Goal: Information Seeking & Learning: Check status

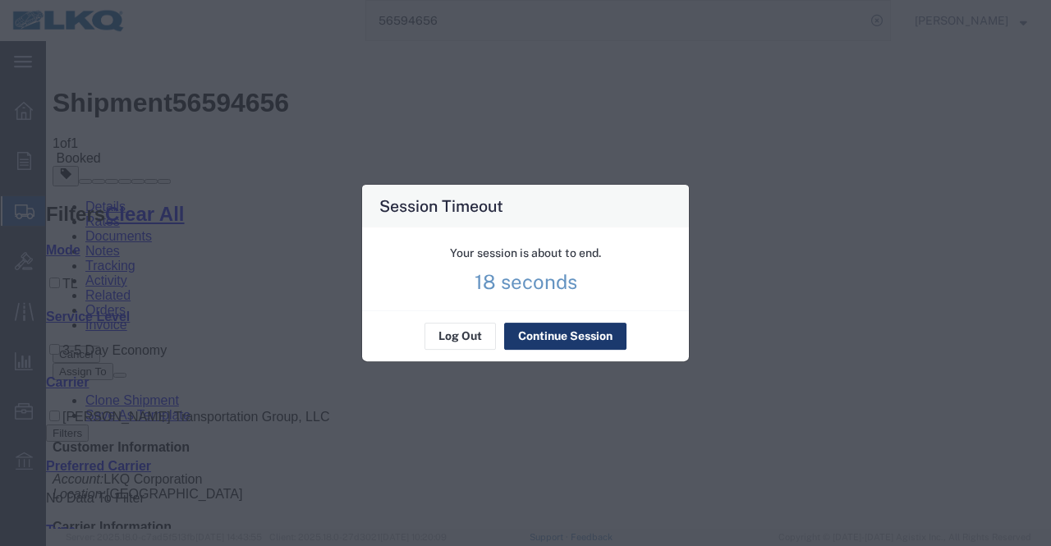
click at [549, 339] on button "Continue Session" at bounding box center [565, 337] width 122 height 26
click at [552, 332] on button "Continue Session" at bounding box center [565, 337] width 122 height 26
click at [550, 332] on button "Continue Session" at bounding box center [565, 337] width 122 height 26
click at [545, 329] on button "Continue Session" at bounding box center [565, 337] width 122 height 26
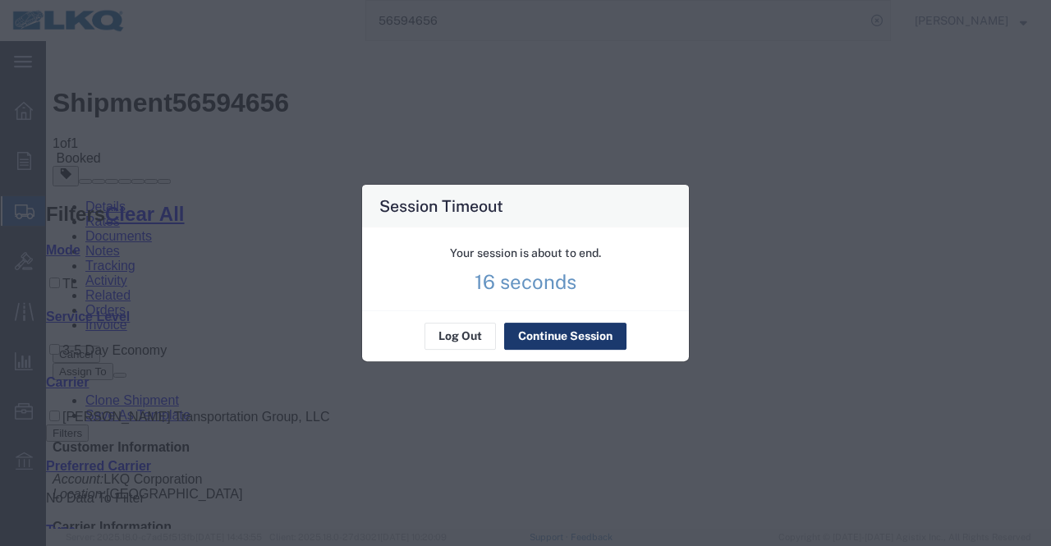
click at [545, 329] on button "Continue Session" at bounding box center [565, 337] width 122 height 26
click at [495, 250] on div "Your session is about to end." at bounding box center [525, 253] width 151 height 17
click at [494, 250] on div "Your session is about to end." at bounding box center [525, 253] width 151 height 17
click at [199, 134] on div "Session Timeout Your session is about to end. 14 seconds Log Out Continue Sessi…" at bounding box center [525, 273] width 1051 height 546
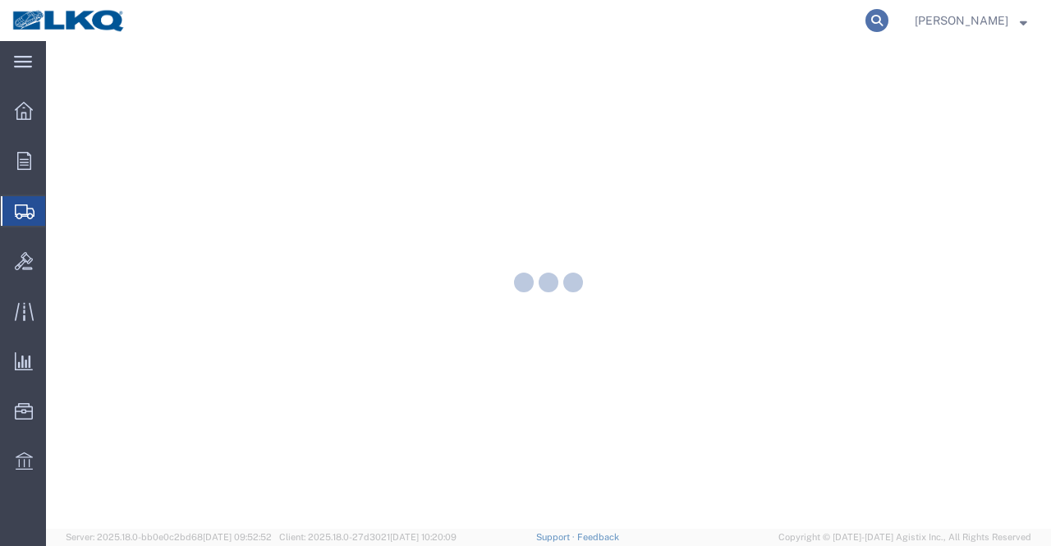
click at [884, 21] on icon at bounding box center [877, 20] width 23 height 23
click at [519, 21] on input "search" at bounding box center [615, 20] width 499 height 39
paste input "56512122"
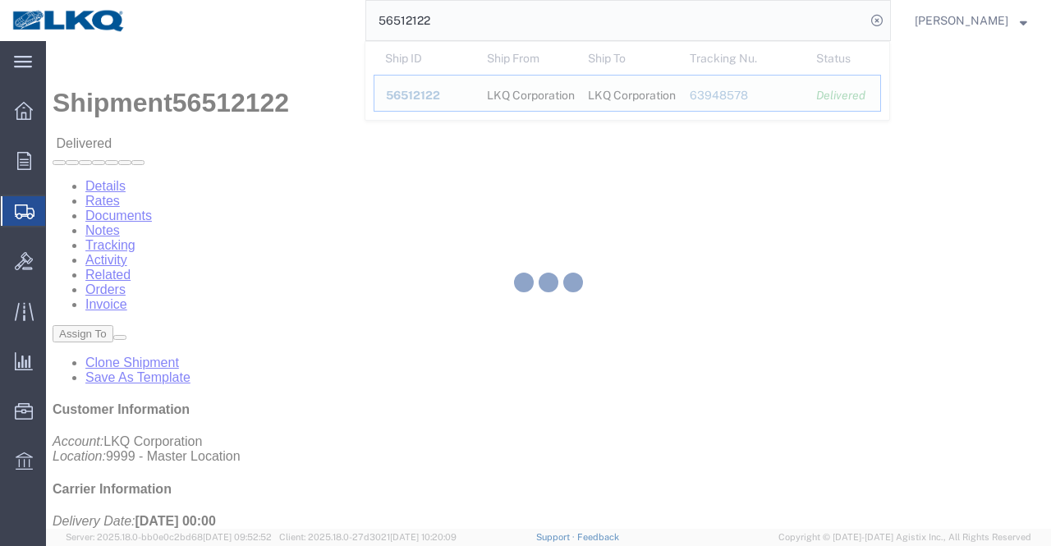
click at [269, 25] on div "56512122 Ship ID Ship From Ship To Tracking Nu. Status Ship ID 56512122 Ship Fr…" at bounding box center [514, 20] width 753 height 41
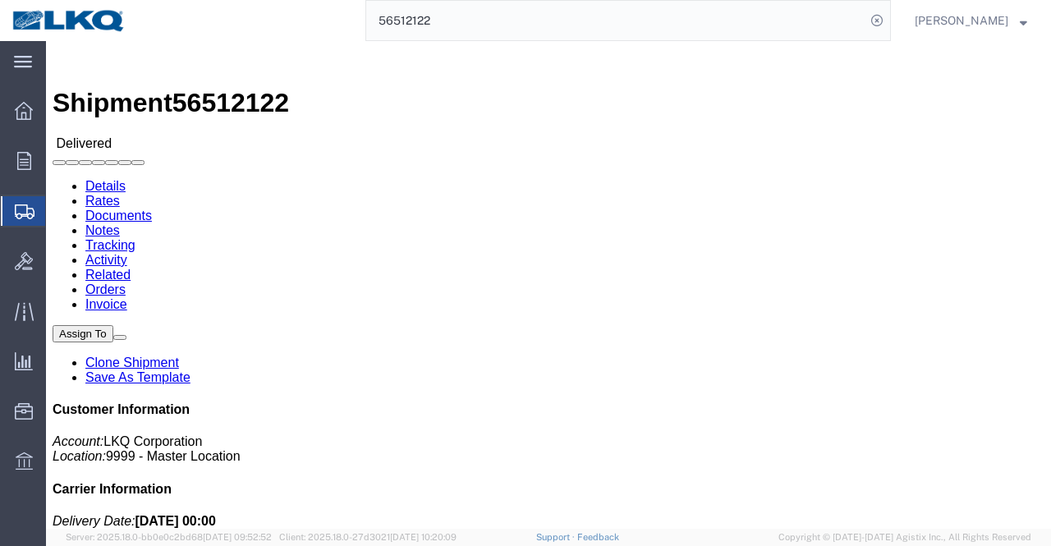
click div "Leg 1 - Truckload Vehicle 1: Standard Dry Van (53 Feet) Number of trucks: 1"
click h2 "Shipment Detail"
click address "LKQ Corporation (SHIPPING/RECEIVING) 3021 24550 West 43rd Street Suite 100 Shaw…"
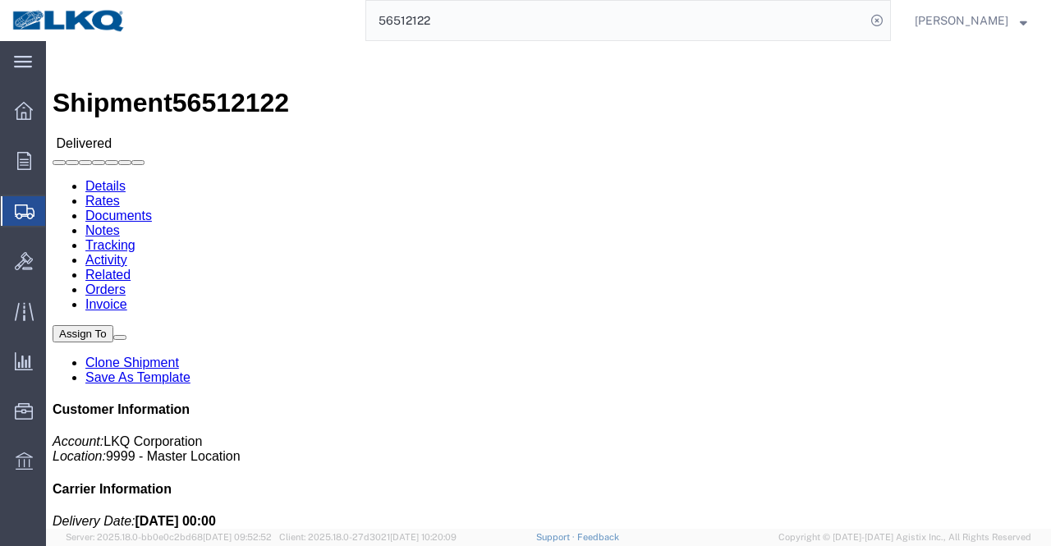
copy address "Shawnee"
click at [522, 22] on input "56512122" at bounding box center [615, 20] width 499 height 39
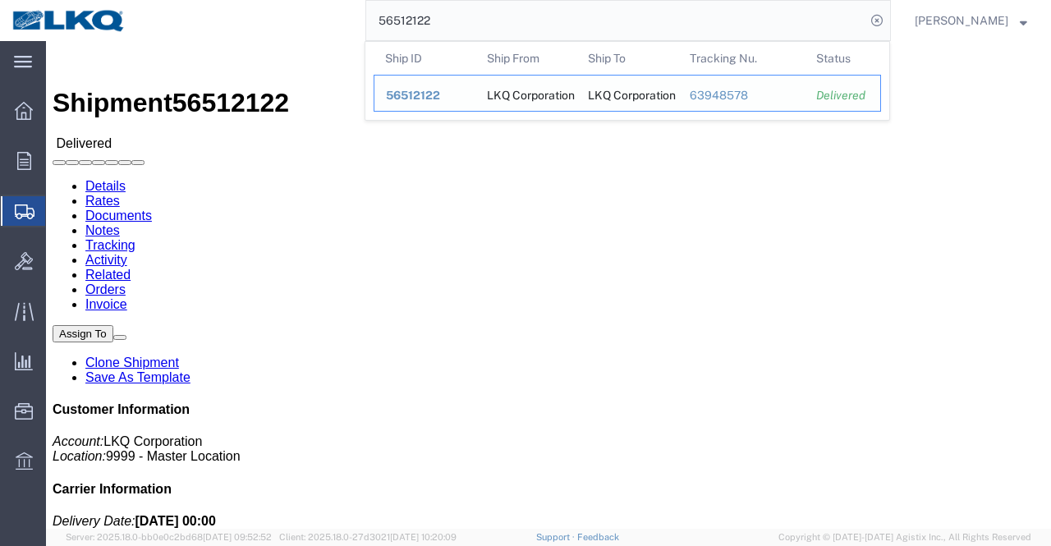
click at [493, 94] on div "LKQ Corporation" at bounding box center [526, 93] width 79 height 35
drag, startPoint x: 589, startPoint y: 96, endPoint x: 498, endPoint y: 66, distance: 96.1
click at [590, 96] on div "LKQ Corporation" at bounding box center [627, 93] width 79 height 35
drag, startPoint x: 467, startPoint y: 21, endPoint x: 274, endPoint y: 24, distance: 193.0
click at [274, 24] on div "56512122 Ship ID Ship From Ship To Tracking Nu. Status Ship ID 56512122 Ship Fr…" at bounding box center [514, 20] width 753 height 41
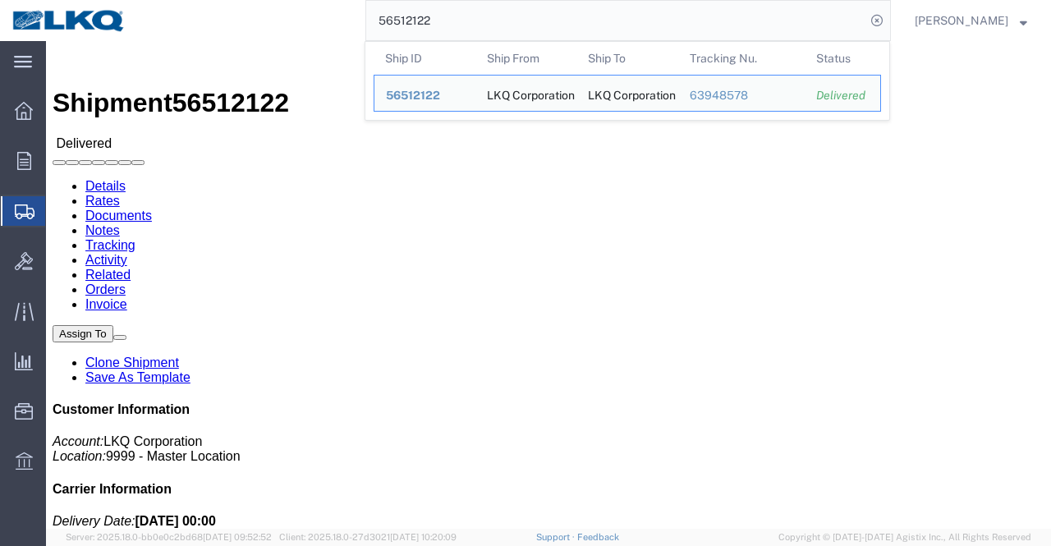
paste input "395494"
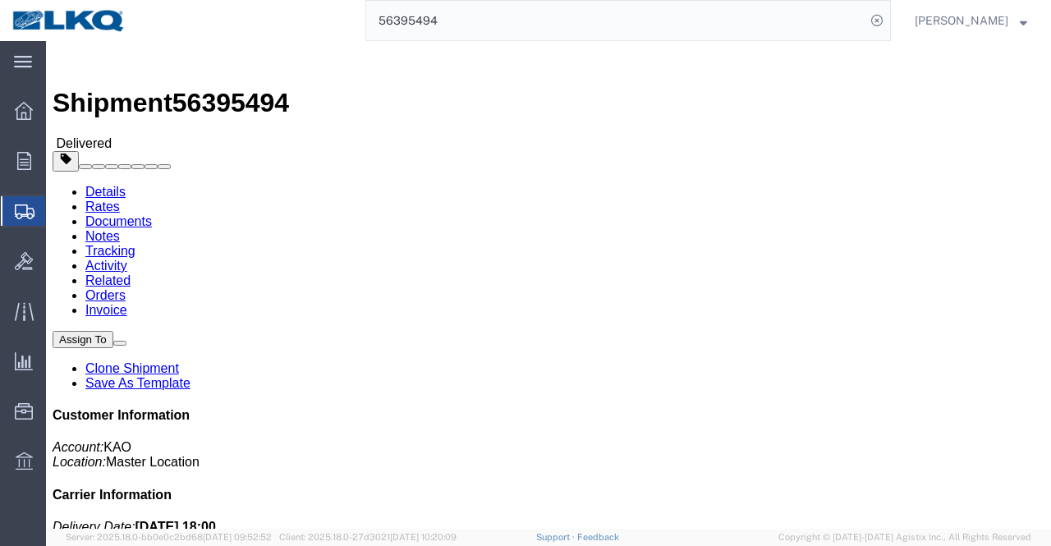
click at [387, 26] on input "56395494" at bounding box center [615, 20] width 499 height 39
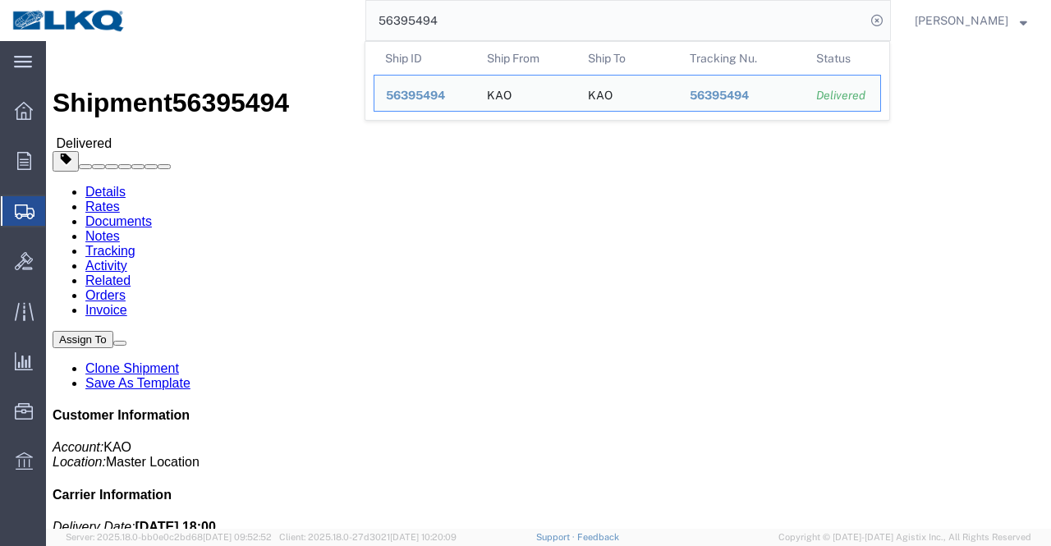
paste input "540792"
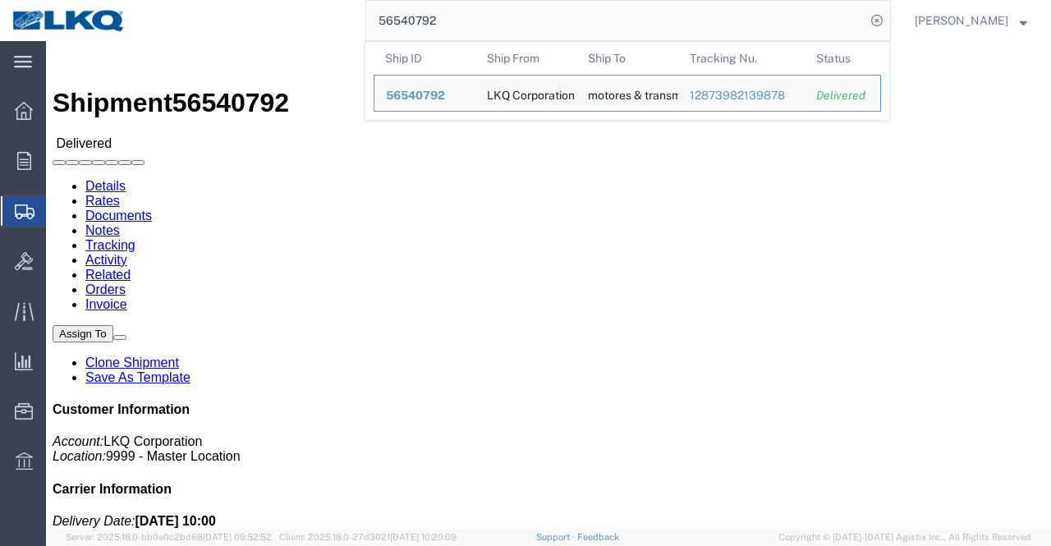
click address "motores & transmisiones Alex S.A de C.V. (Alejandro de) carretera a los altos 1…"
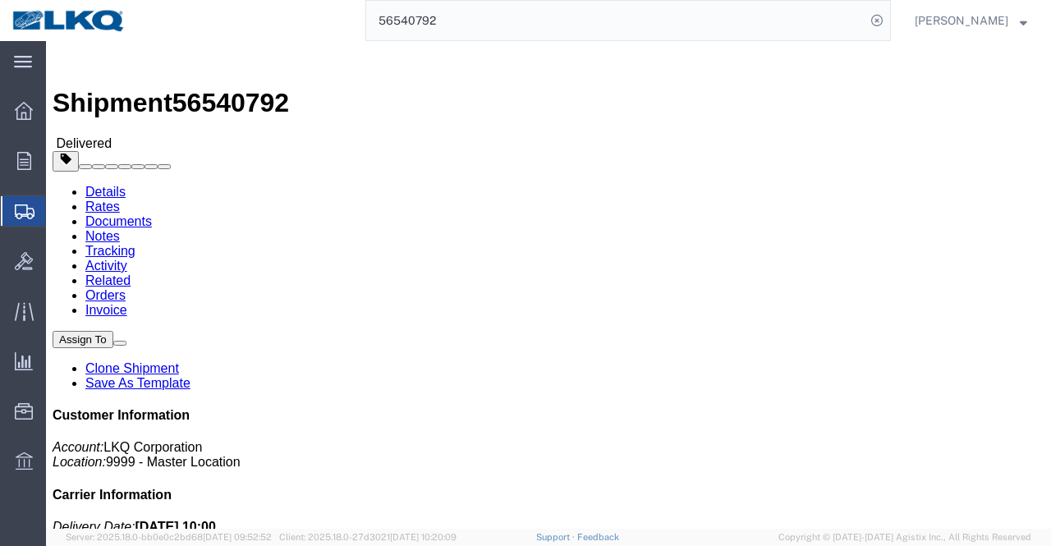
click at [420, 14] on input "56540792" at bounding box center [615, 20] width 499 height 39
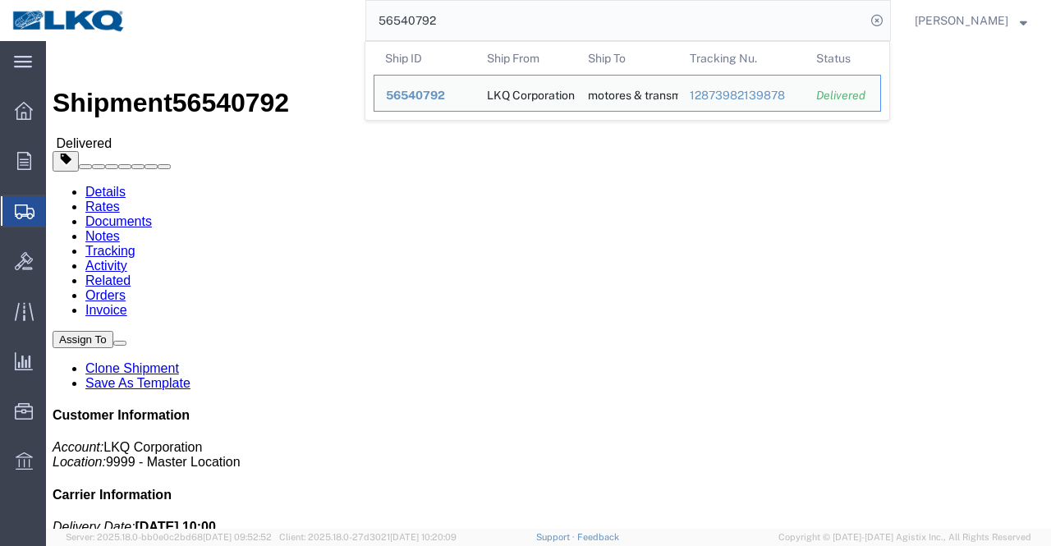
paste input "468149"
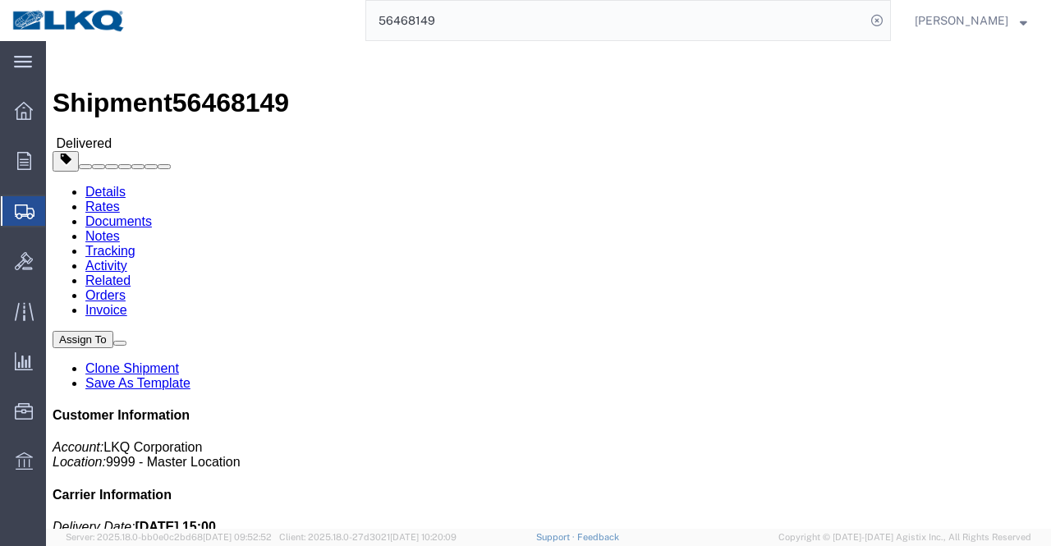
click address "TRANSTAR-DACCO (Jessica) 741 DACCO DRIVE COOKEVILLE, TN 38508 United States 931…"
copy address "COOKEVILLE"
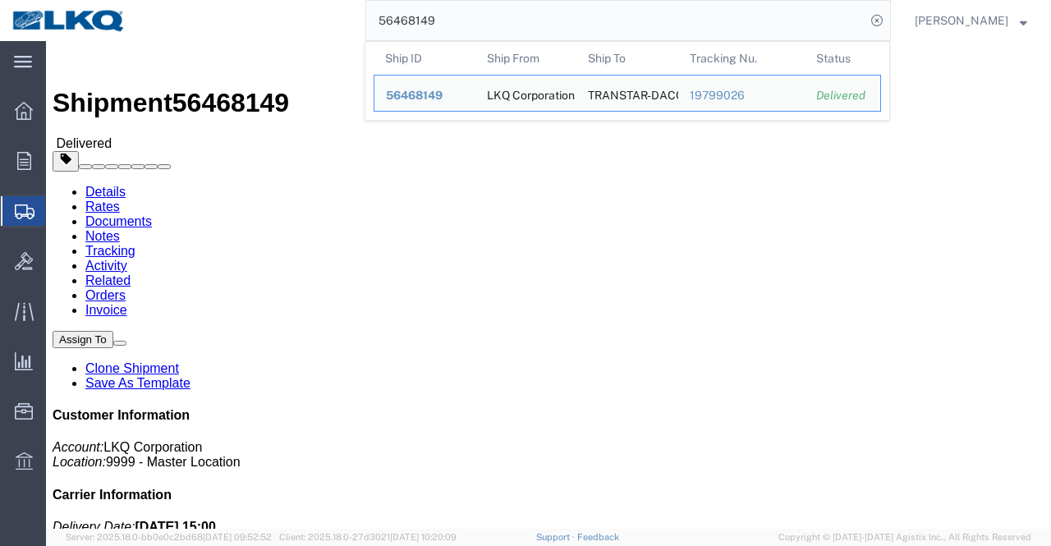
click at [411, 16] on input "56468149" at bounding box center [615, 20] width 499 height 39
paste input "12012"
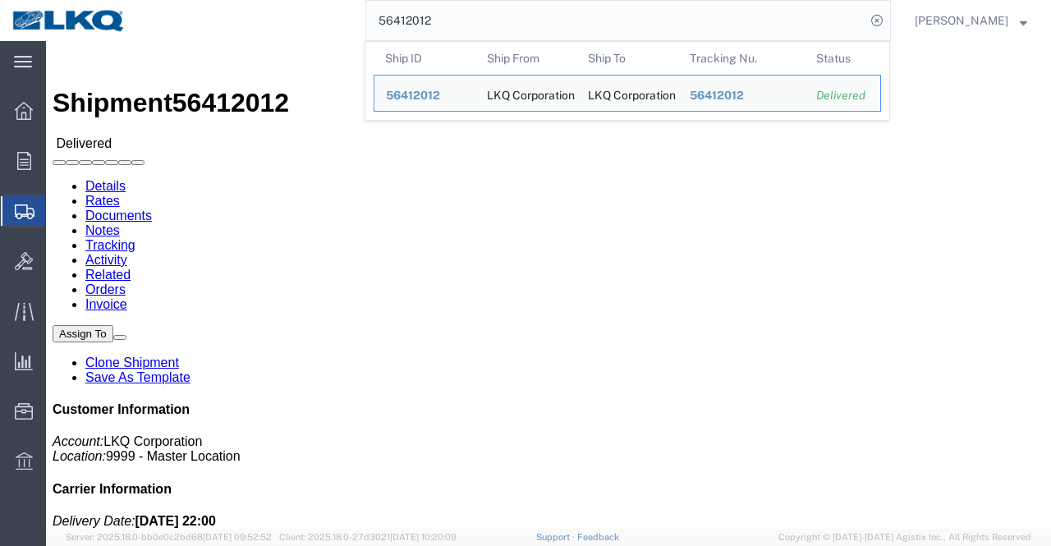
click h4 "Routing & Vehicle Information"
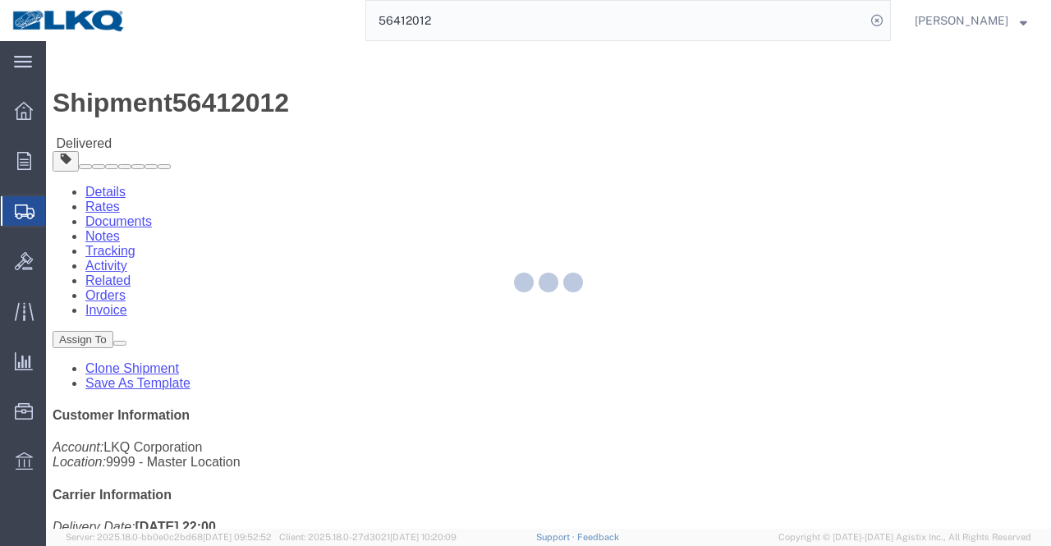
click at [76, 202] on div at bounding box center [548, 285] width 1005 height 488
click at [83, 282] on div at bounding box center [548, 285] width 1005 height 488
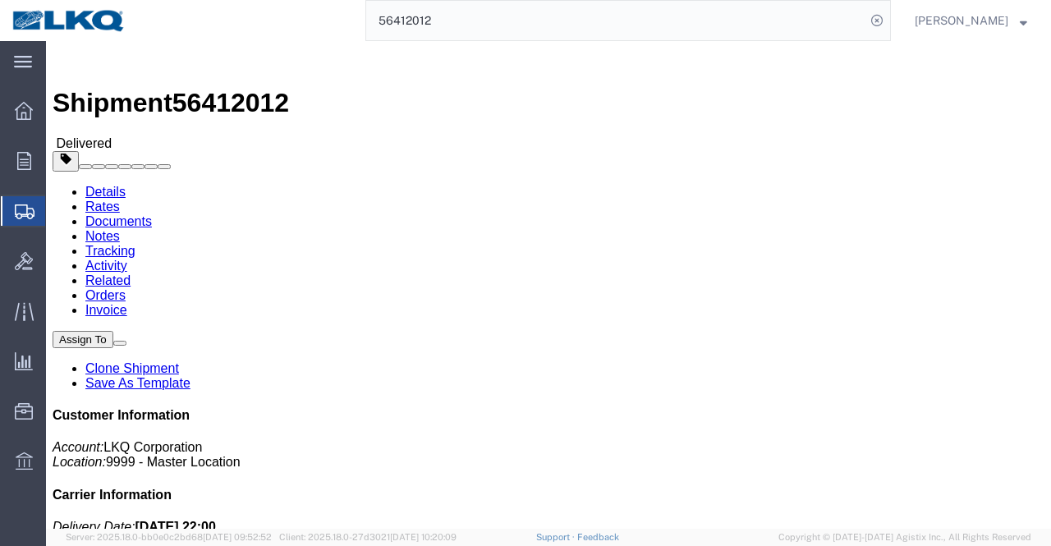
click address "LKQ Corporation (Margaret I. Harris) 3021 24550 West 43rd Street Suite 100 Shaw…"
copy address "Shawnee"
drag, startPoint x: 574, startPoint y: 356, endPoint x: 499, endPoint y: 308, distance: 88.6
click div "Leg 1 - Truckload Vehicle 1: Standard Dry Van (53 Feet) Number of trucks: 1"
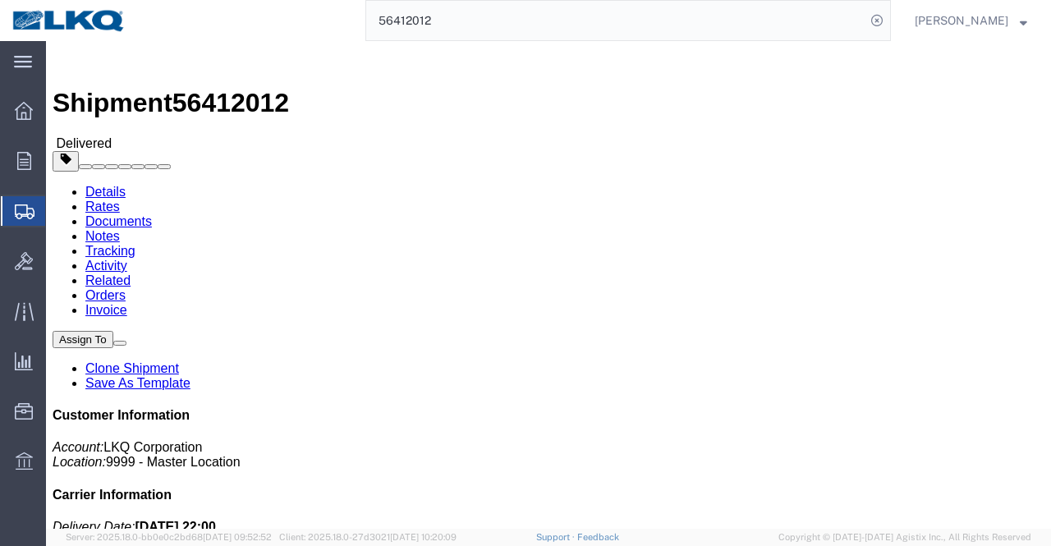
click at [388, 24] on input "56412012" at bounding box center [615, 20] width 499 height 39
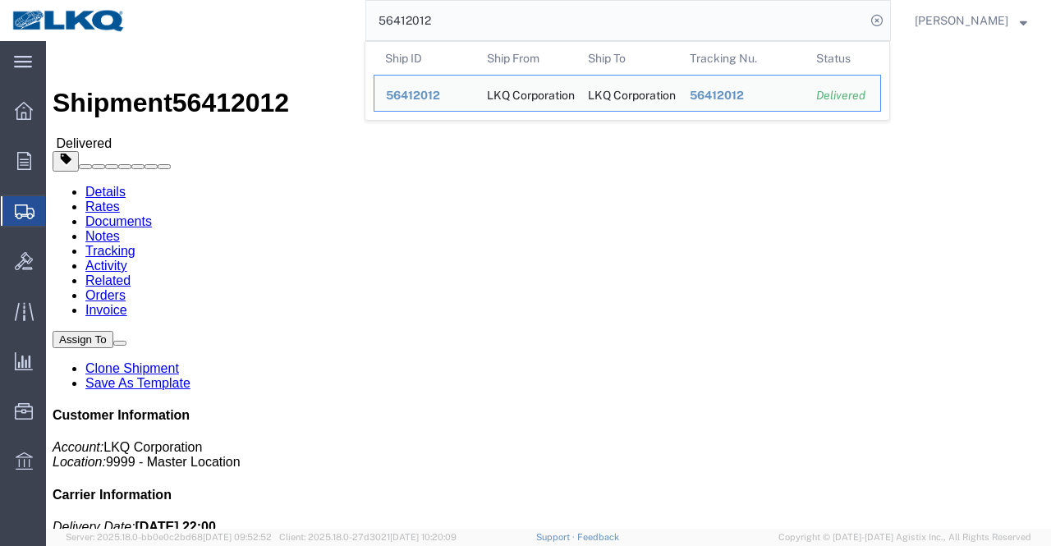
click at [388, 24] on input "56412012" at bounding box center [615, 20] width 499 height 39
paste input "580258"
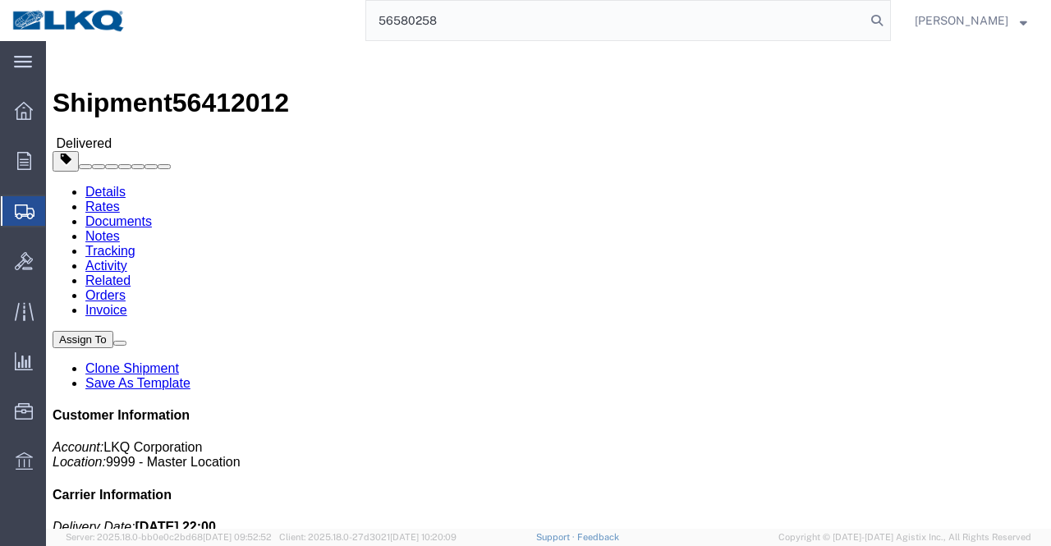
type input "56580258"
click div "Leg 1 - Truckload Vehicle 1: Standard Dry Van (53 Feet) Number of trucks: 1"
click address "Tri-Lynx Corporation (Oscar @ 972-635-2557 or cell #469-744-6523) 6074 IH 30 We…"
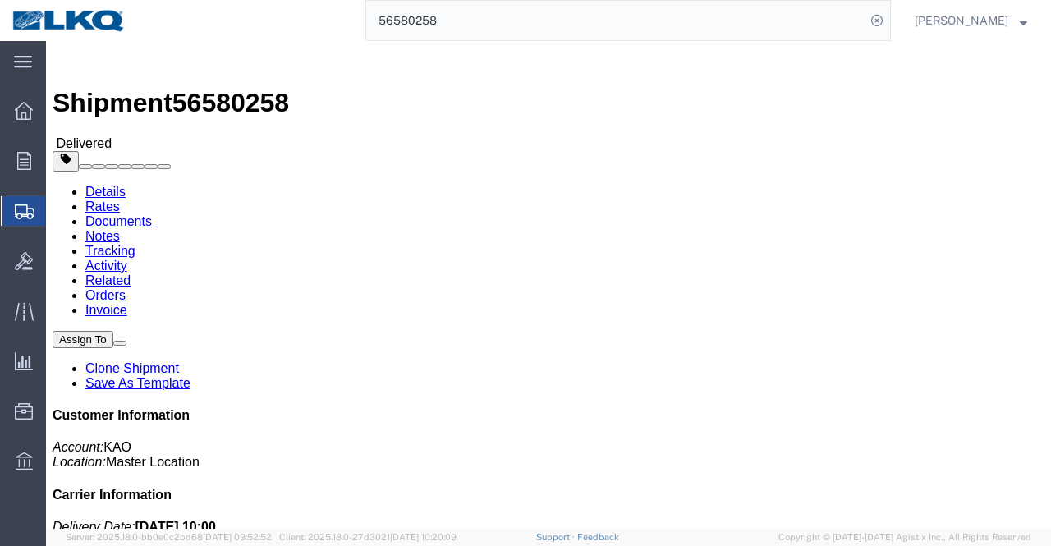
drag, startPoint x: 87, startPoint y: 220, endPoint x: 20, endPoint y: 222, distance: 67.4
click address "Tri-Lynx Corporation (Oscar @ 972-635-2557 or cell #469-744-6523) 6074 IH 30 We…"
copy address "ROYSE CITY,"
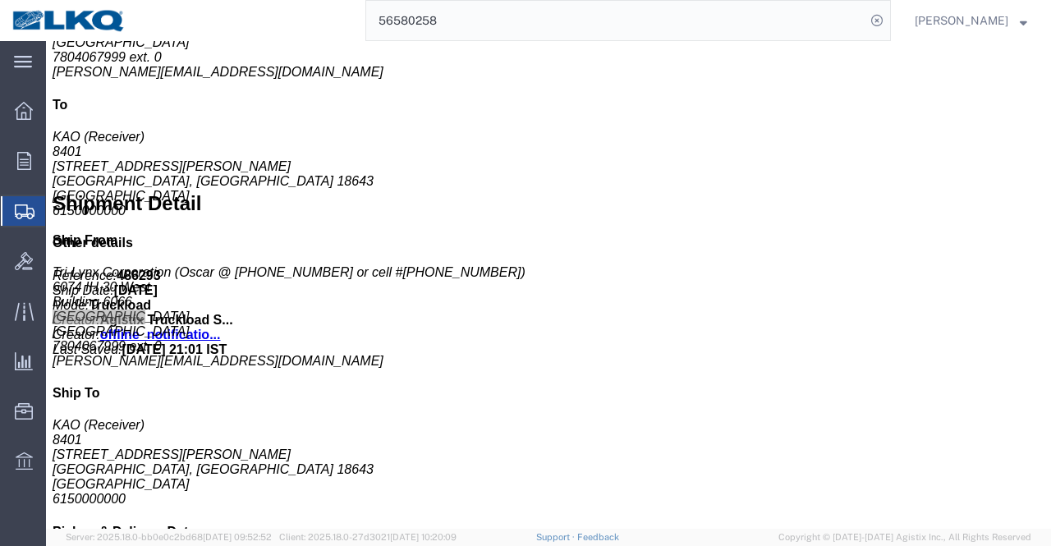
scroll to position [739, 0]
